Goal: Information Seeking & Learning: Find specific fact

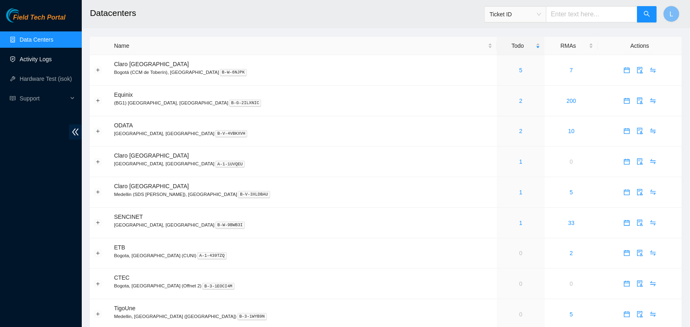
click at [33, 61] on link "Activity Logs" at bounding box center [36, 59] width 32 height 7
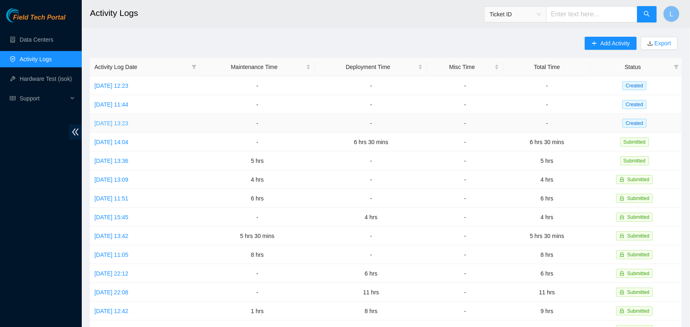
click at [128, 122] on link "[DATE] 13:23" at bounding box center [111, 123] width 34 height 7
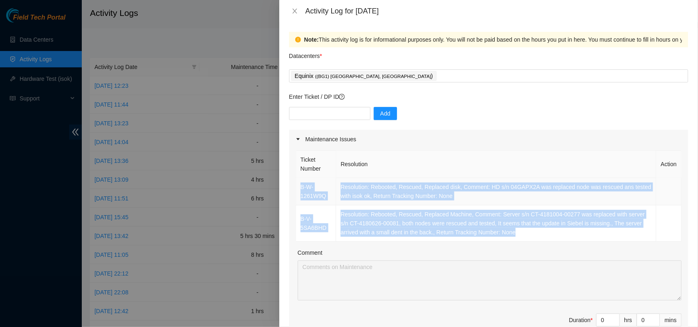
drag, startPoint x: 529, startPoint y: 238, endPoint x: 299, endPoint y: 187, distance: 236.0
click at [299, 187] on tbody "B-W-1261W9Q Resolution: Rebooted, Rescued, Replaced disk, Comment: HD s/n 04GAP…" at bounding box center [489, 210] width 386 height 64
copy tbody "B-W-1261W9Q Resolution: Rebooted, Rescued, Replaced disk, Comment: HD s/n 04GAP…"
click at [295, 12] on icon "close" at bounding box center [295, 11] width 7 height 7
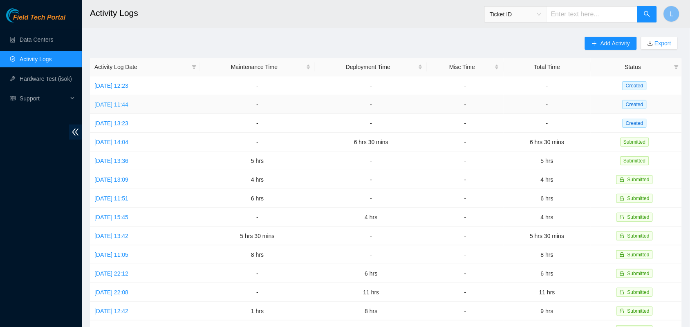
click at [128, 107] on link "[DATE] 11:44" at bounding box center [111, 104] width 34 height 7
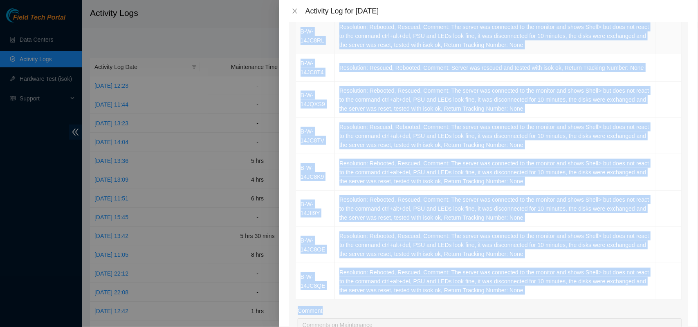
scroll to position [401, 0]
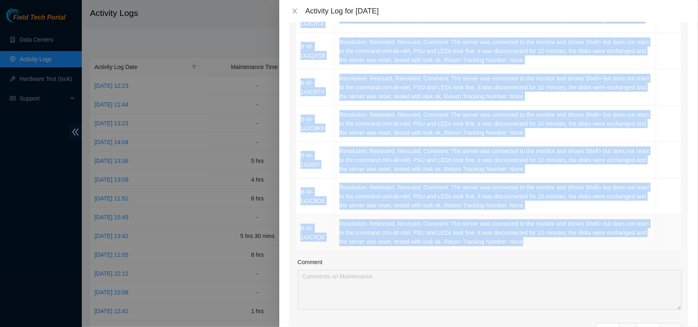
drag, startPoint x: 298, startPoint y: 128, endPoint x: 589, endPoint y: 249, distance: 315.1
click at [589, 249] on tbody "B-W-14HT0VS Resolution: Rebooted, Rescued, Comment: Server was rescued and test…" at bounding box center [489, 15] width 386 height 474
copy tbody "B-W-14HT0VS Resolution: Rebooted, Rescued, Comment: Server was rescued and test…"
click at [298, 9] on button "Close" at bounding box center [294, 11] width 11 height 8
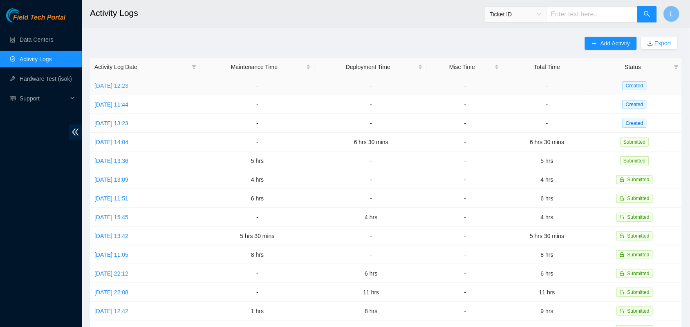
click at [113, 86] on link "[DATE] 12:23" at bounding box center [111, 86] width 34 height 7
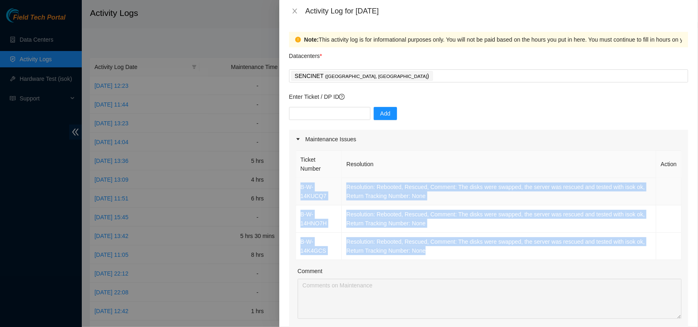
drag, startPoint x: 428, startPoint y: 256, endPoint x: 297, endPoint y: 187, distance: 147.9
click at [297, 187] on tbody "B-W-14KUCQ7 Resolution: Rebooted, Rescued, Comment: The disks were swapped, the…" at bounding box center [489, 219] width 386 height 82
copy tbody "B-W-14KUCQ7 Resolution: Rebooted, Rescued, Comment: The disks were swapped, the…"
